Goal: Download file/media

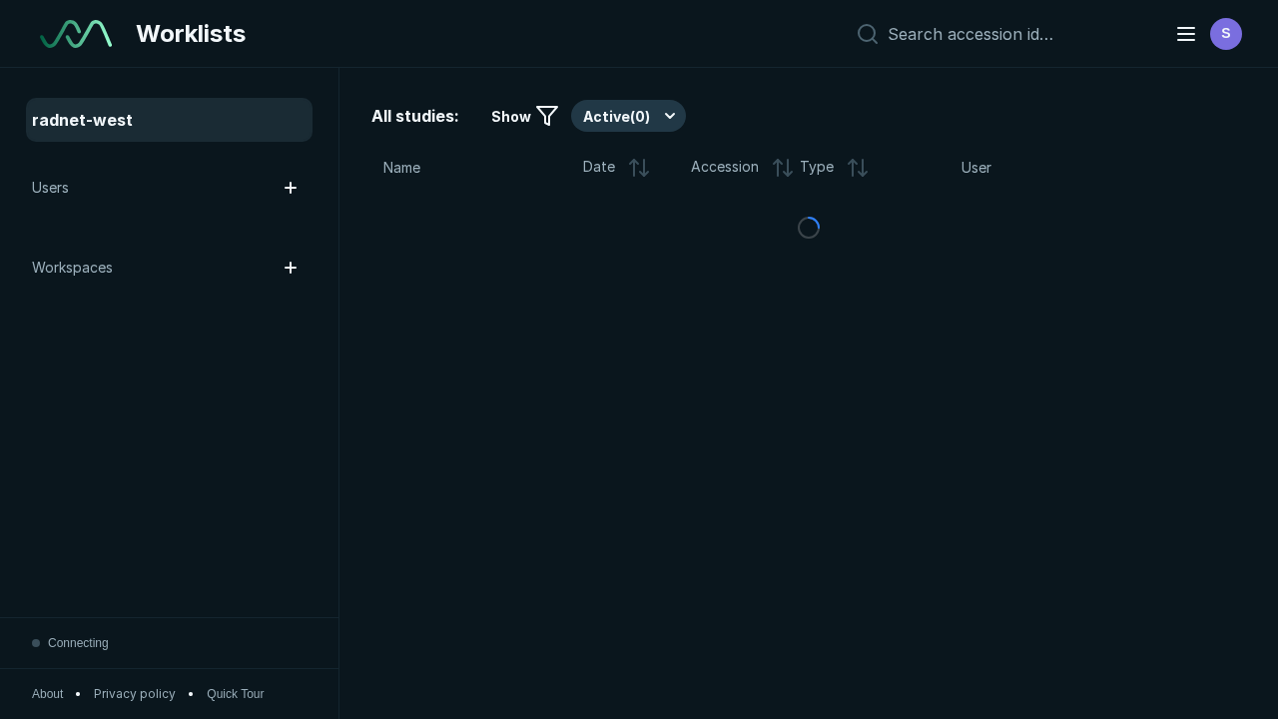
scroll to position [5451, 8315]
